Goal: Task Accomplishment & Management: Manage account settings

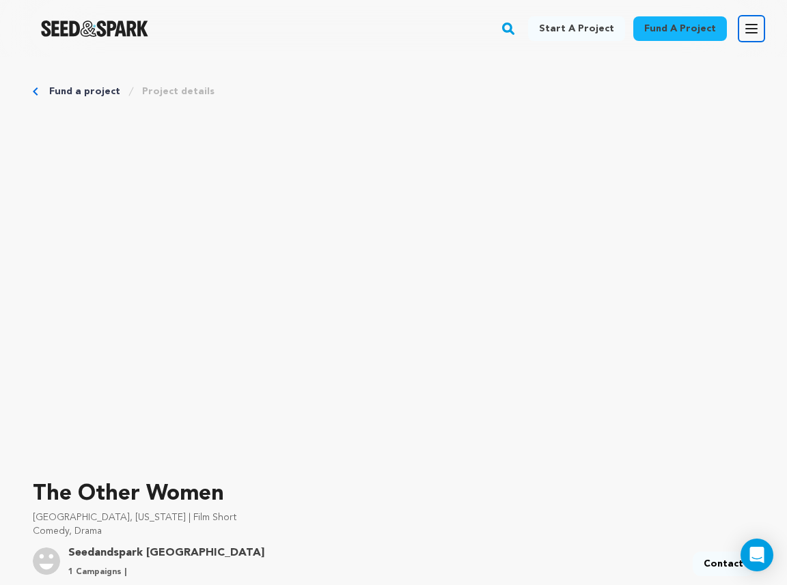
click at [750, 34] on icon "button" at bounding box center [751, 28] width 16 height 16
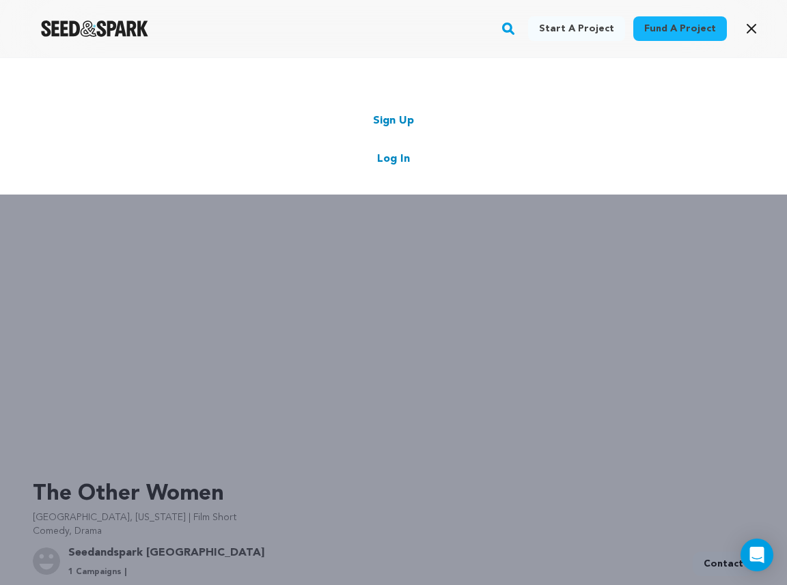
click at [399, 160] on link "Log In" at bounding box center [393, 159] width 33 height 16
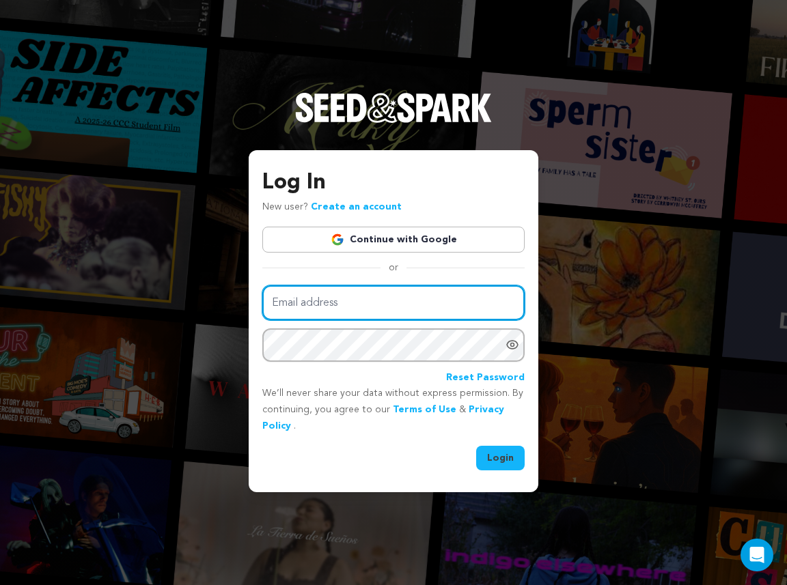
type input "soleilrougeproductions@gmail.com"
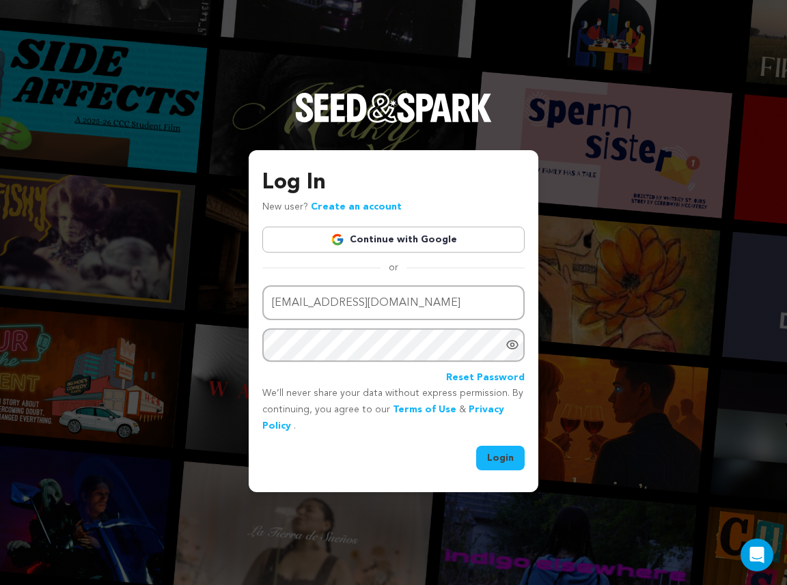
click at [509, 458] on button "Login" at bounding box center [500, 458] width 48 height 25
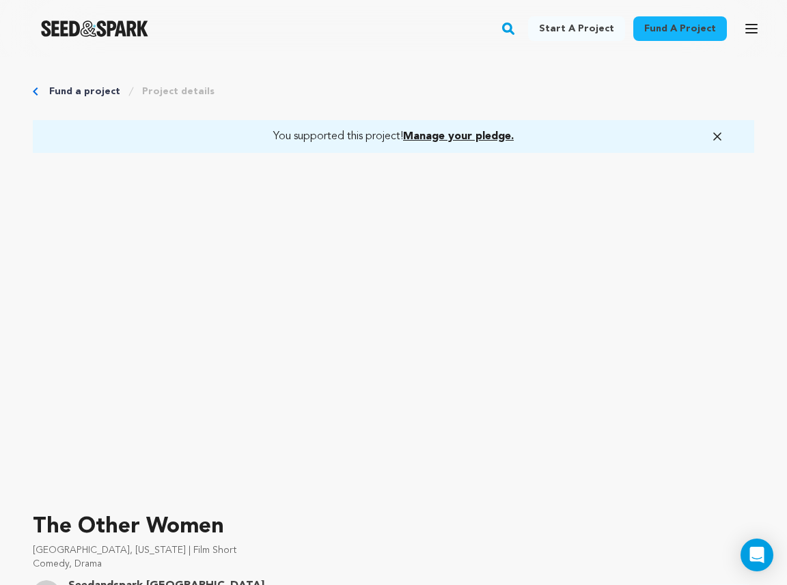
click at [86, 85] on link "Fund a project" at bounding box center [84, 92] width 71 height 14
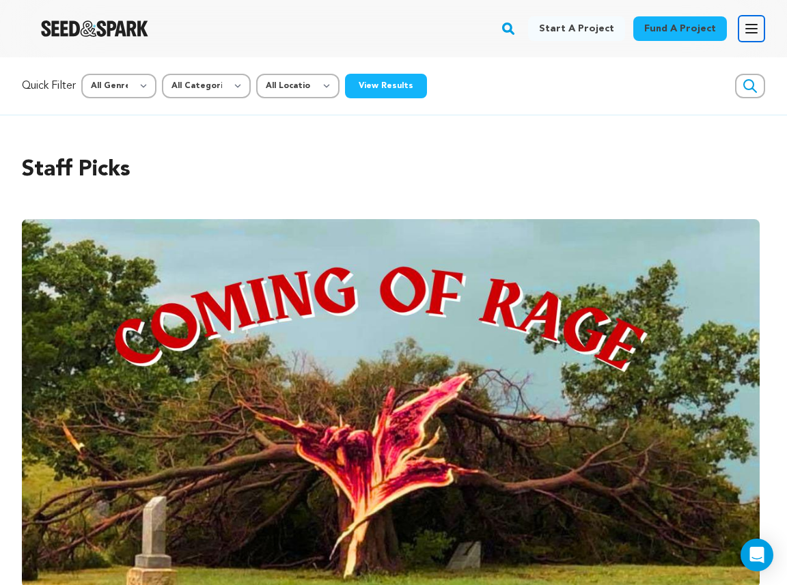
click at [756, 31] on icon "button" at bounding box center [751, 28] width 16 height 16
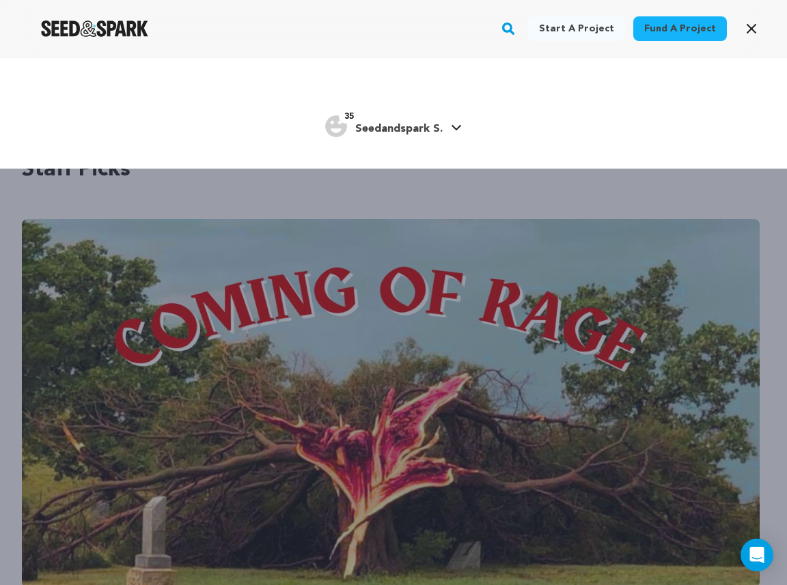
click at [445, 122] on link "35 Seedandspark S." at bounding box center [393, 125] width 137 height 25
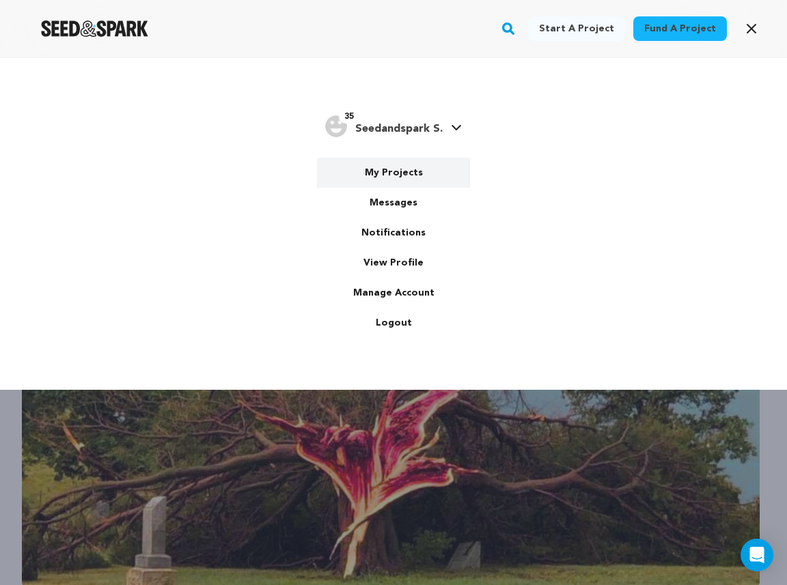
click at [401, 180] on link "My Projects" at bounding box center [393, 173] width 153 height 30
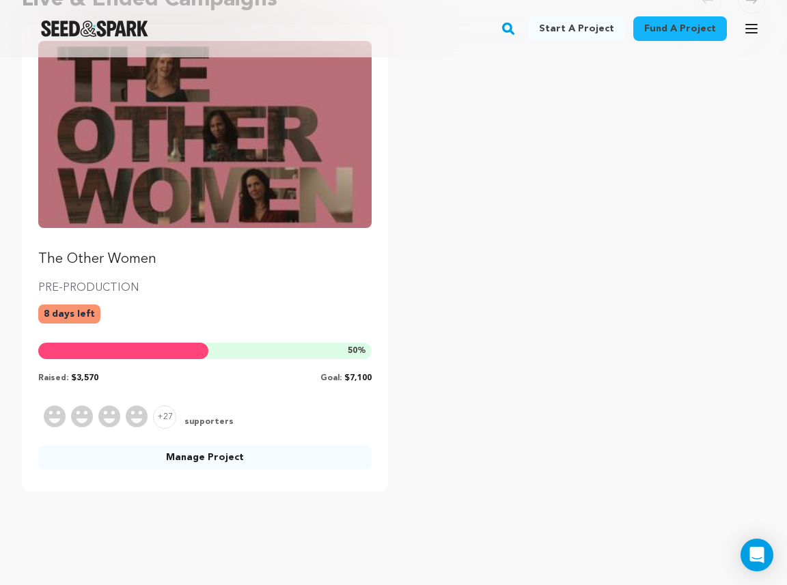
scroll to position [177, 0]
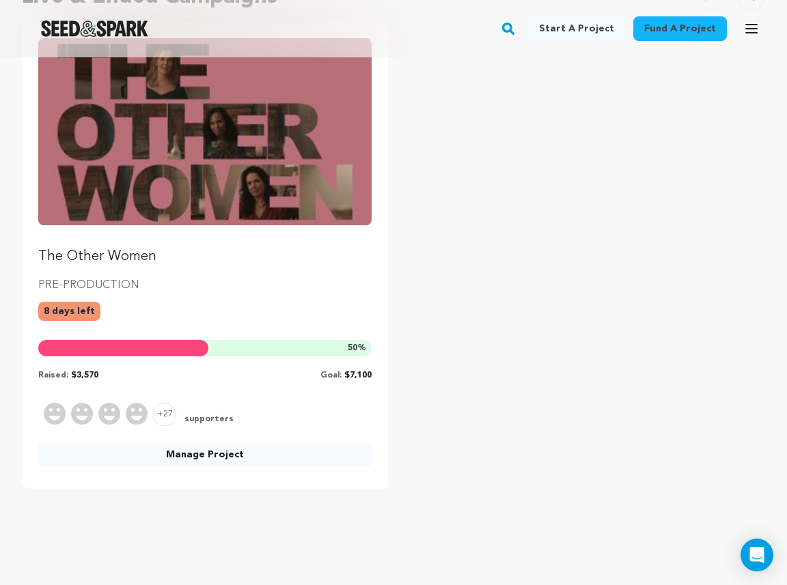
click at [209, 191] on img "Fund The Other Women" at bounding box center [204, 131] width 333 height 187
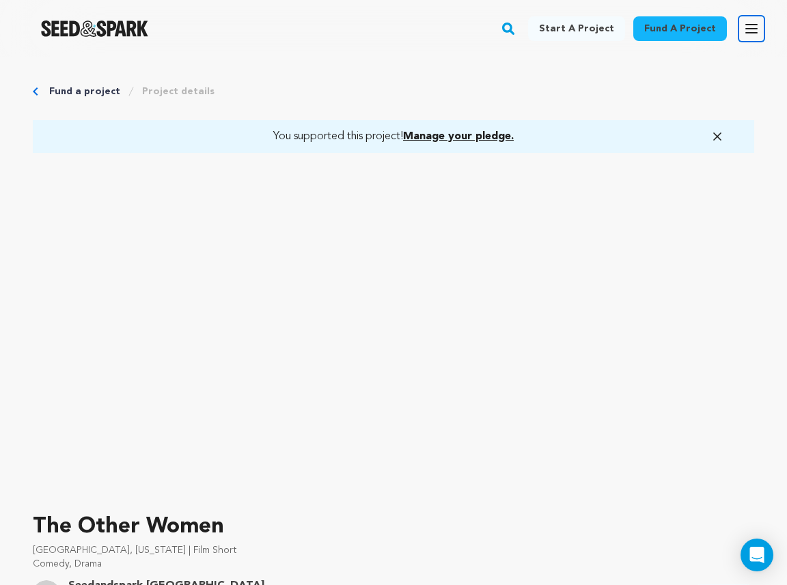
click at [753, 29] on icon "button" at bounding box center [751, 28] width 16 height 16
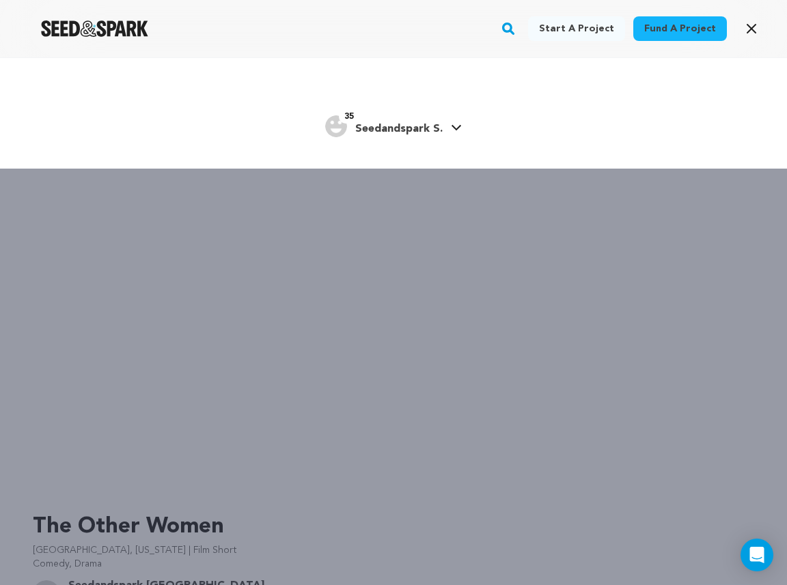
click at [445, 121] on link "35 Seedandspark S." at bounding box center [393, 125] width 137 height 25
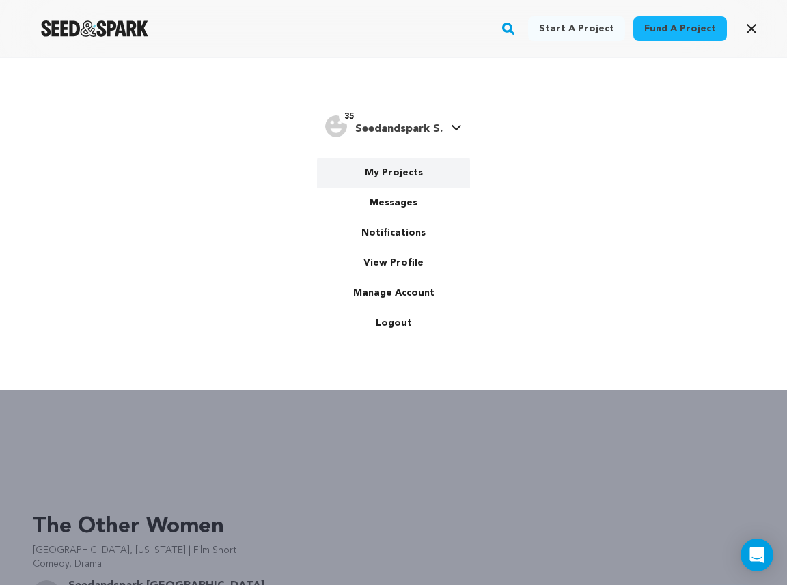
click at [393, 176] on link "My Projects" at bounding box center [393, 173] width 153 height 30
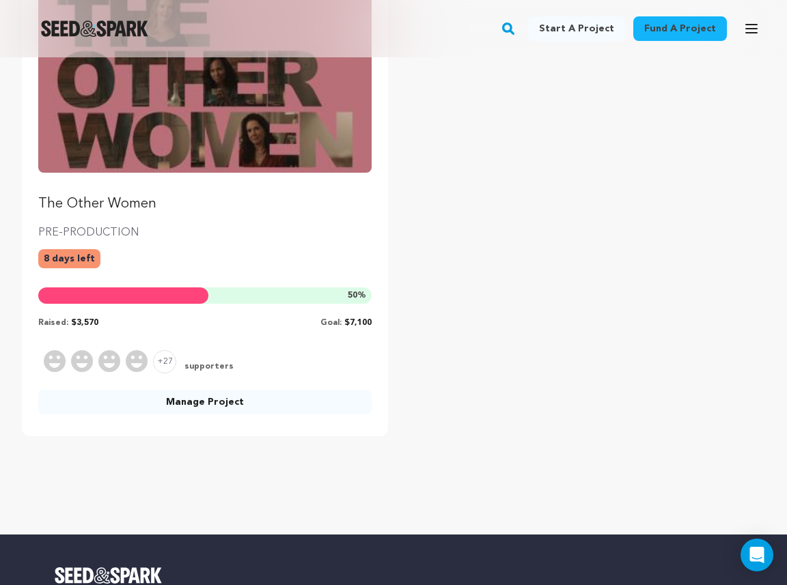
scroll to position [239, 0]
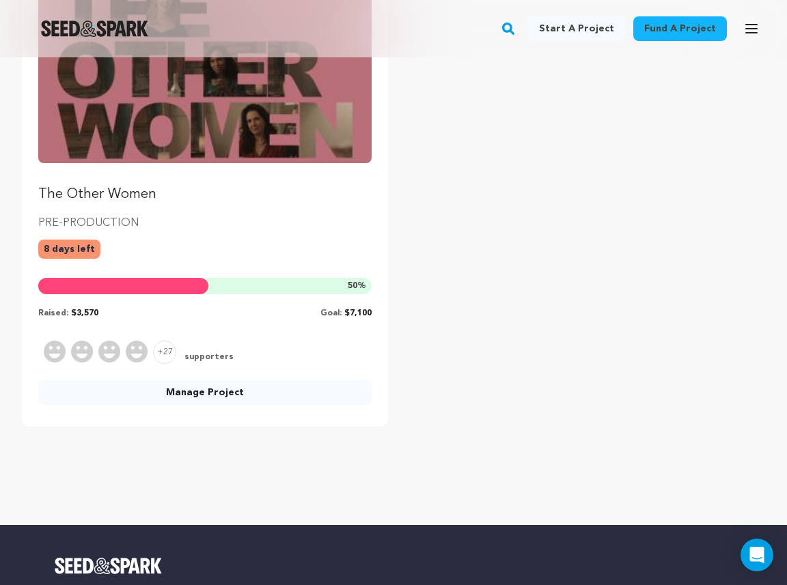
click at [198, 389] on link "Manage Project" at bounding box center [204, 392] width 333 height 25
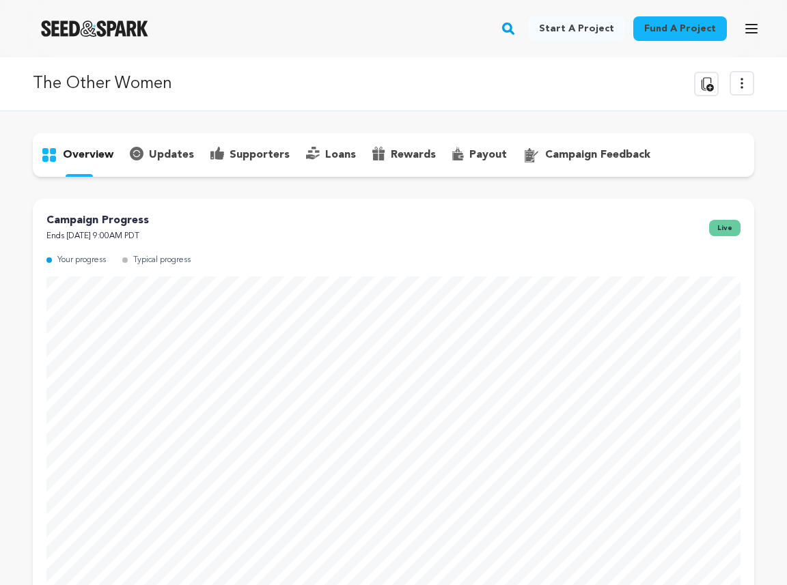
click at [250, 151] on p "supporters" at bounding box center [259, 155] width 60 height 16
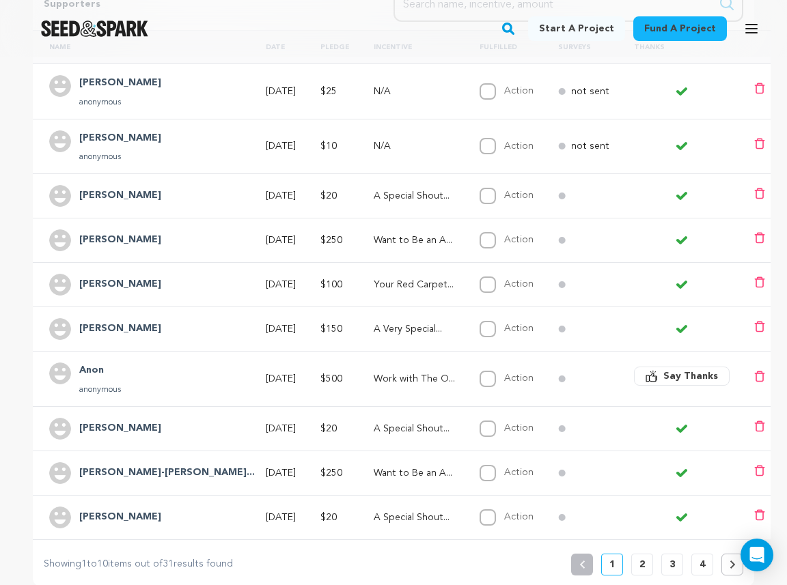
scroll to position [336, 0]
